Goal: Find contact information: Find contact information

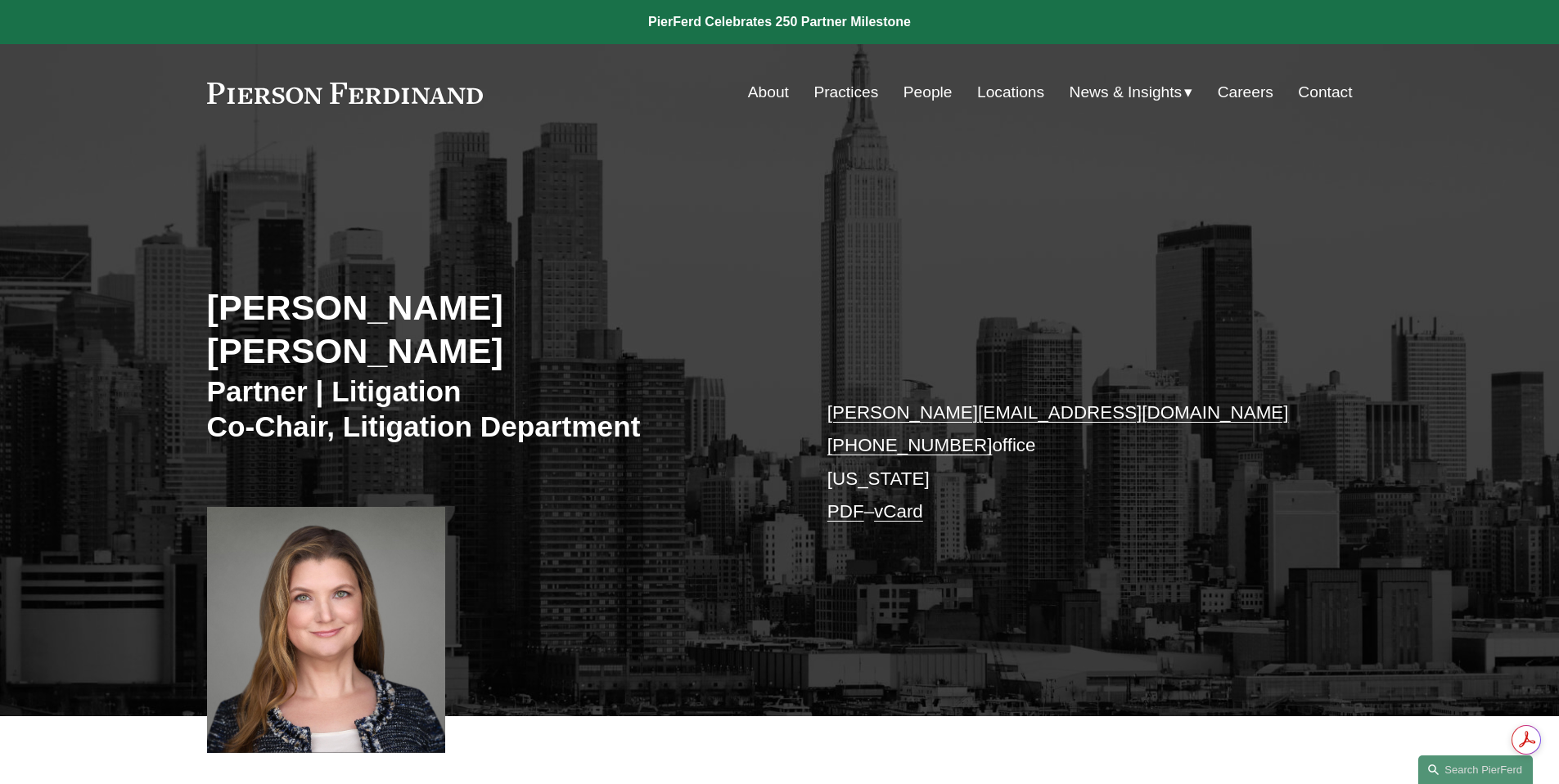
click at [986, 89] on link "Locations" at bounding box center [1010, 92] width 67 height 31
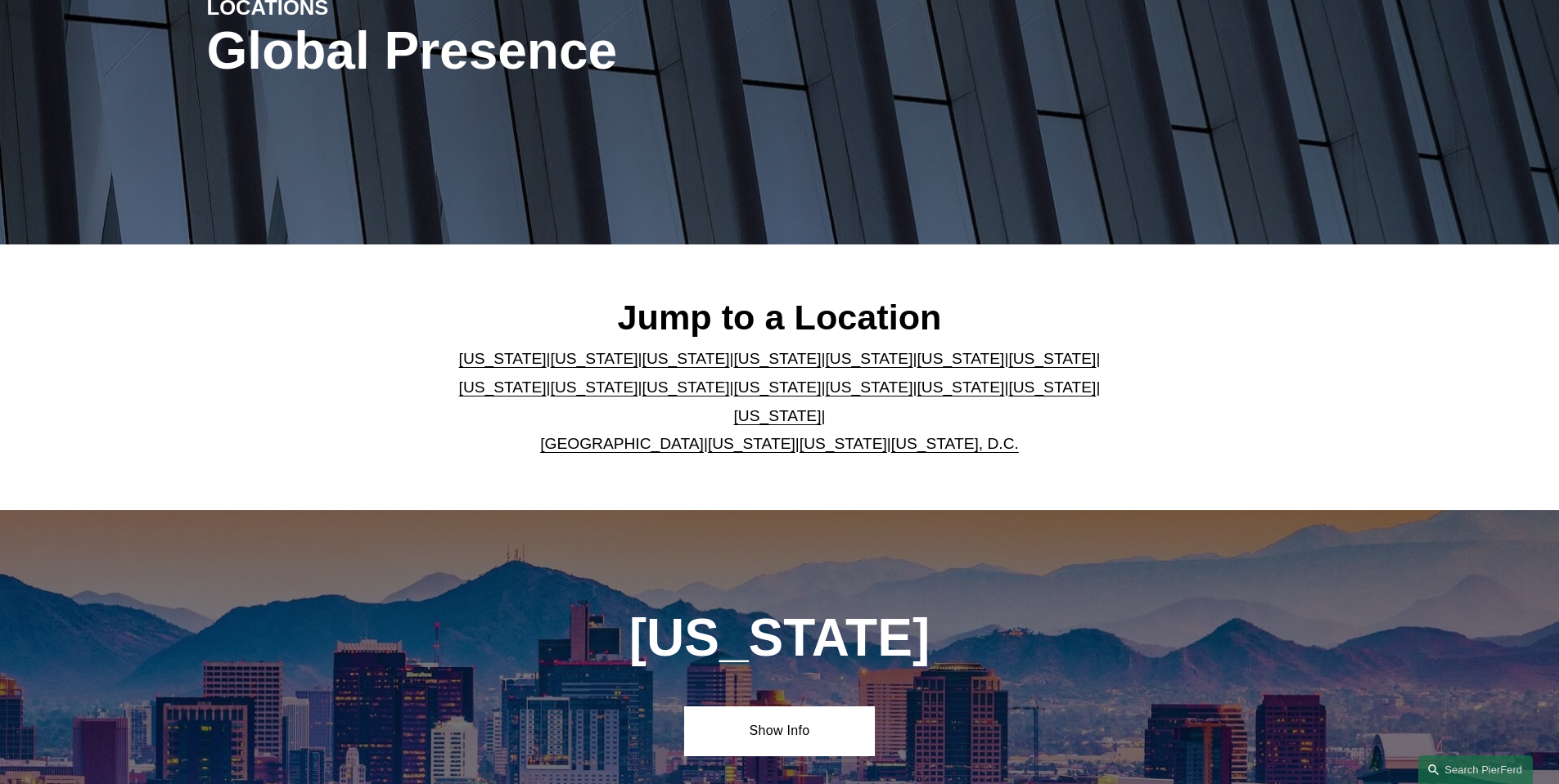
scroll to position [327, 0]
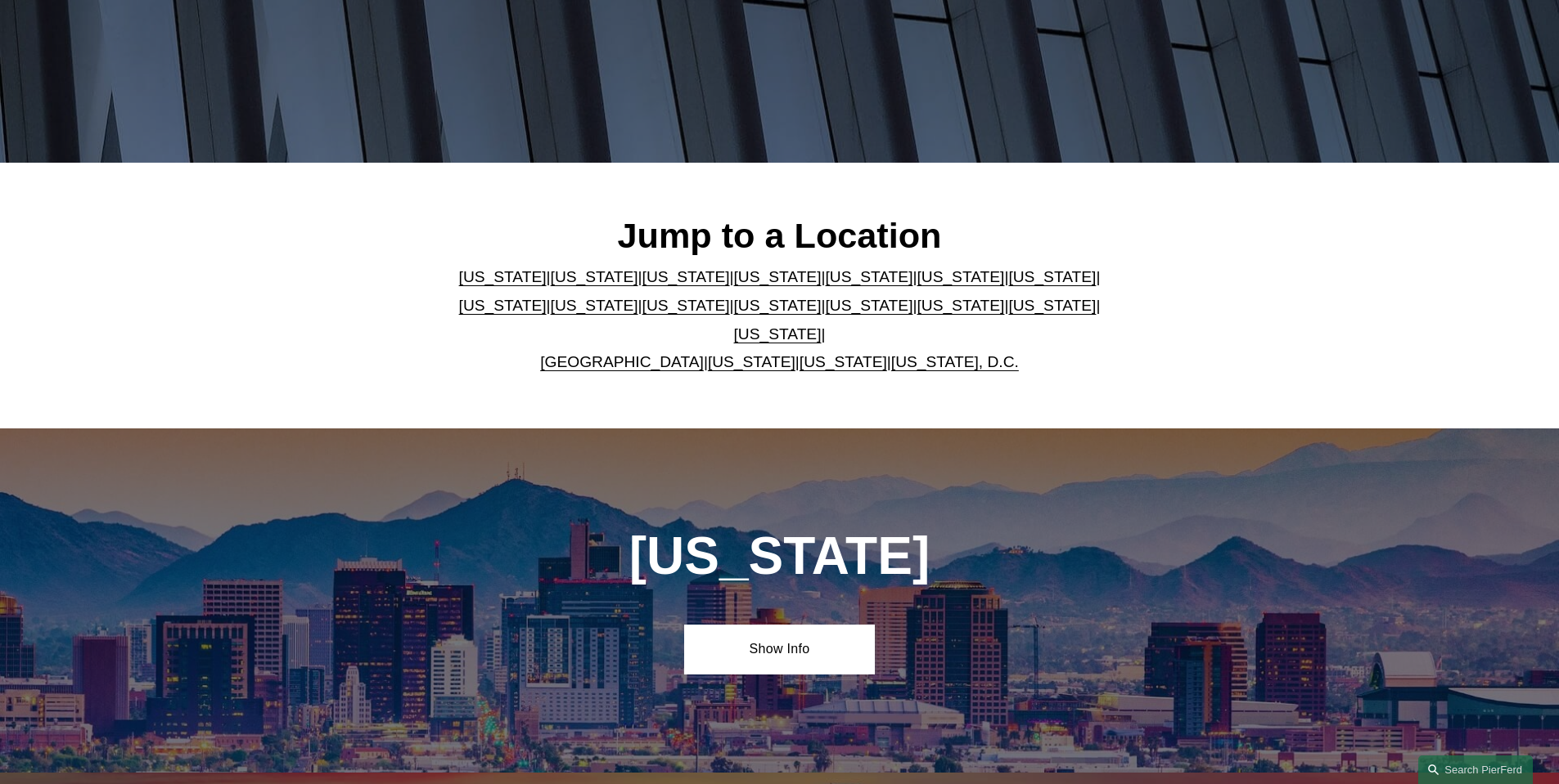
click at [734, 313] on link "[US_STATE]" at bounding box center [778, 305] width 88 height 17
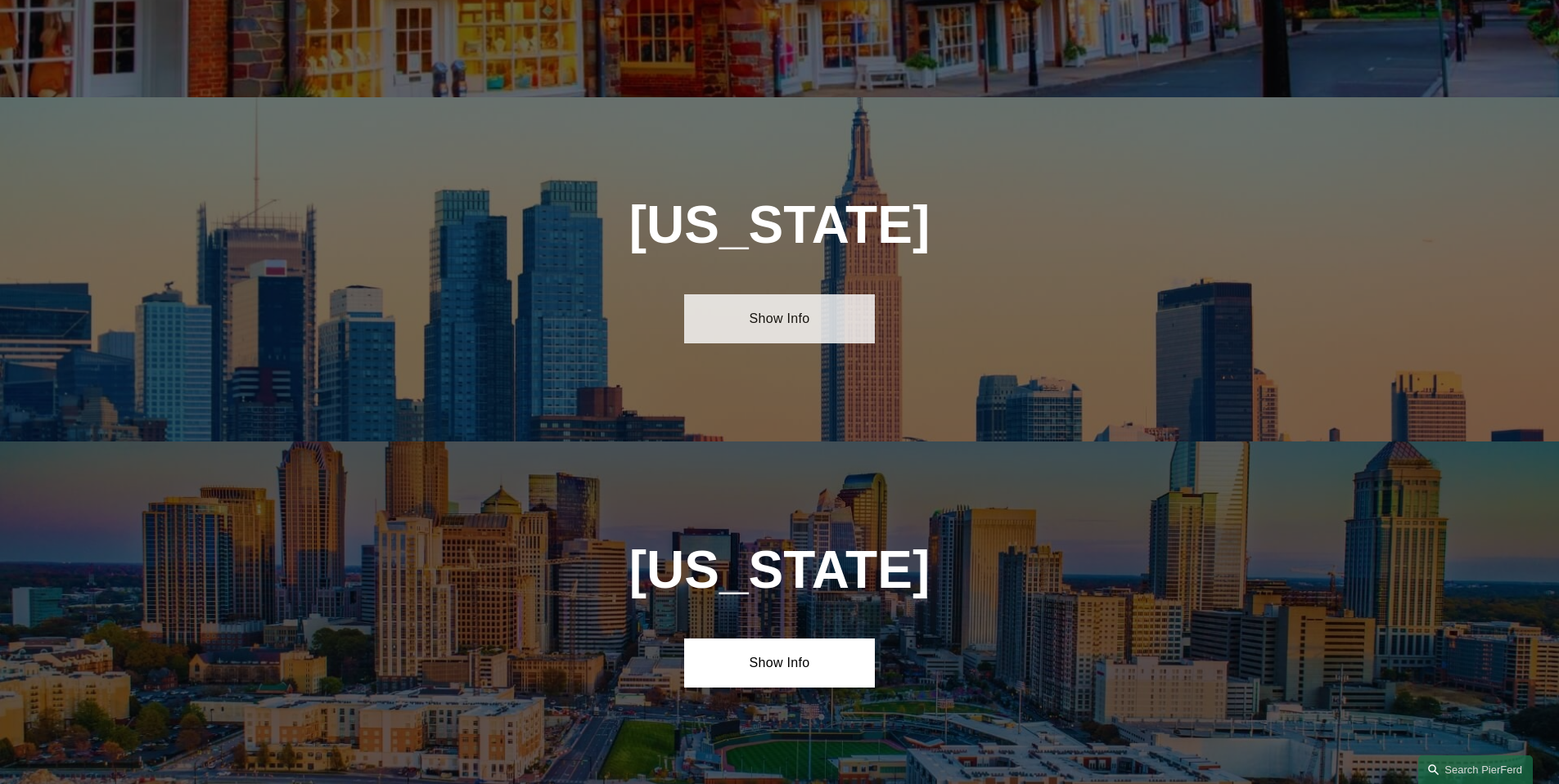
click at [743, 294] on link "Show Info" at bounding box center [779, 318] width 191 height 49
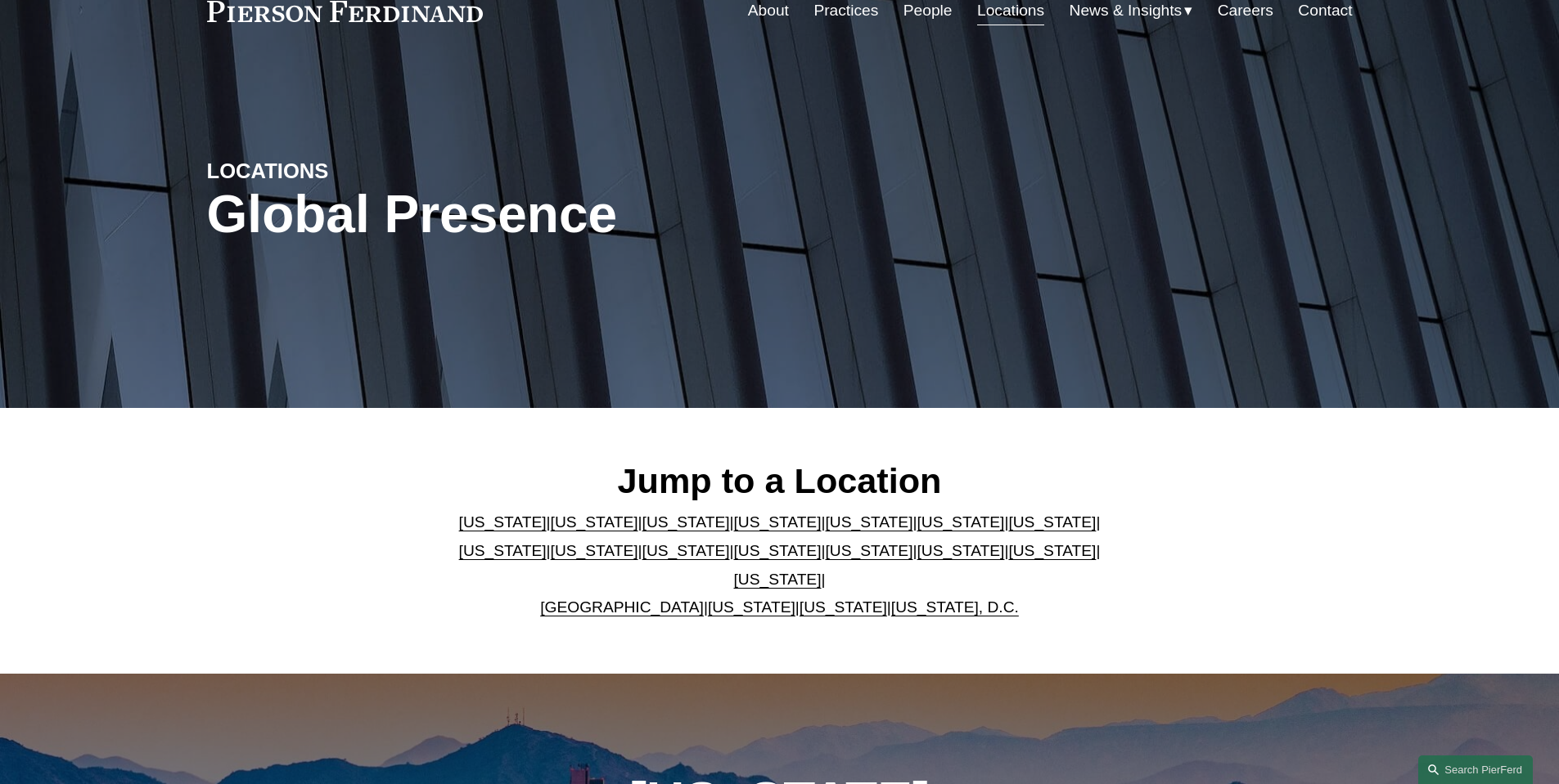
scroll to position [0, 0]
